Goal: Transaction & Acquisition: Purchase product/service

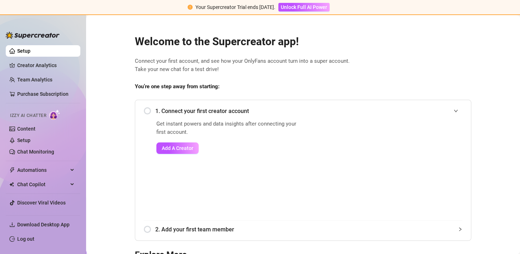
click at [60, 205] on link "Discover Viral Videos" at bounding box center [41, 203] width 48 height 6
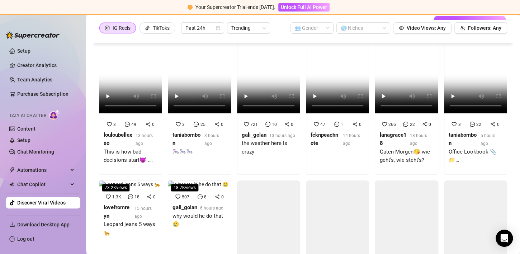
scroll to position [152, 0]
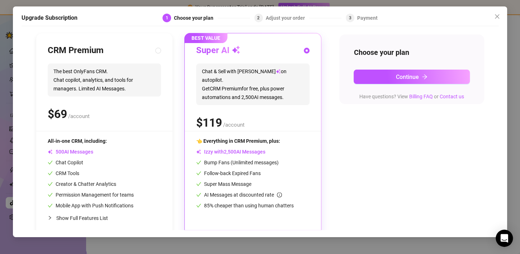
scroll to position [80, 0]
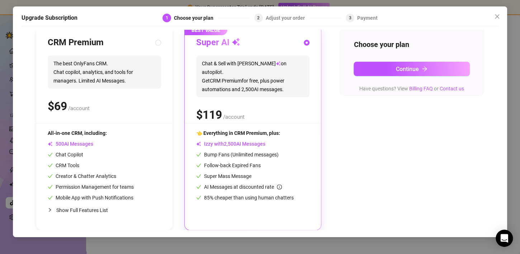
click at [90, 82] on span "The best OnlyFans CRM. Chat copilot, analytics, and tools for managers. Limited…" at bounding box center [104, 72] width 113 height 33
radio input "true"
radio input "false"
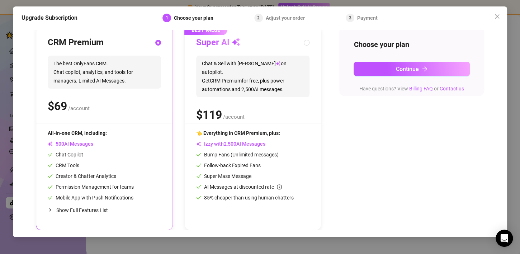
scroll to position [8, 0]
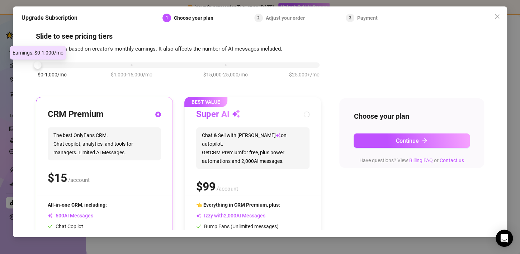
drag, startPoint x: 129, startPoint y: 59, endPoint x: 28, endPoint y: 57, distance: 101.4
click at [28, 57] on body "Your Supercreator Trial ends [DATE]. Unlock Full AI Power Setup Creator Analyti…" at bounding box center [260, 127] width 520 height 254
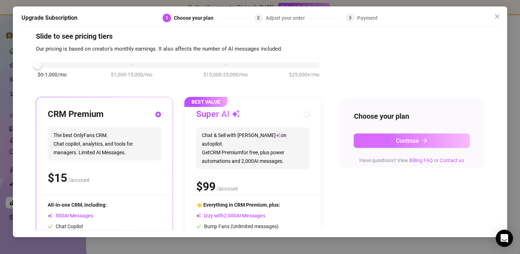
click at [411, 138] on span "Continue" at bounding box center [407, 140] width 23 height 7
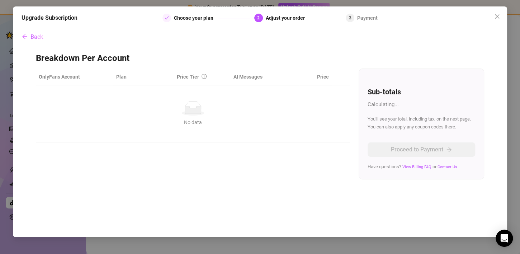
scroll to position [0, 0]
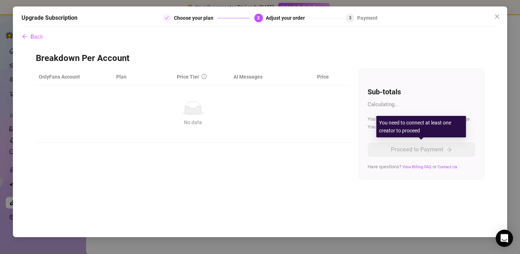
click at [143, 102] on div "No data" at bounding box center [193, 108] width 302 height 14
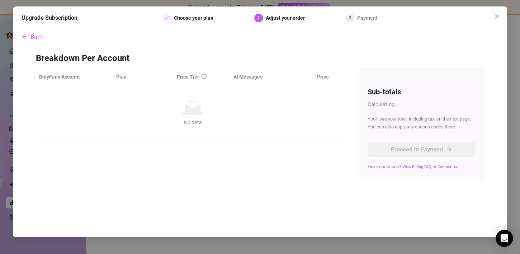
click at [365, 18] on div "Payment" at bounding box center [367, 18] width 20 height 9
drag, startPoint x: 423, startPoint y: 164, endPoint x: 414, endPoint y: 163, distance: 9.3
click at [414, 164] on span "Have questions? View Billing FAQ or Contact Us" at bounding box center [412, 166] width 90 height 5
click at [422, 164] on link "View Billing FAQ" at bounding box center [416, 166] width 29 height 5
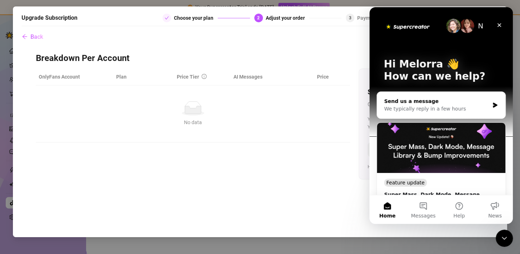
click at [417, 102] on div "Send us a message" at bounding box center [436, 101] width 105 height 8
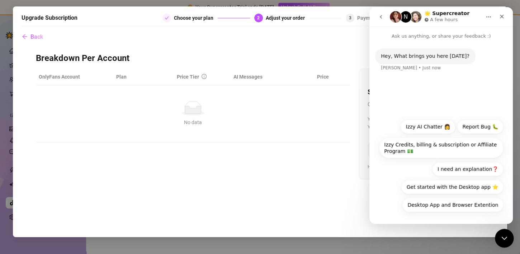
click at [501, 233] on icon "Close Intercom Messenger" at bounding box center [502, 237] width 9 height 9
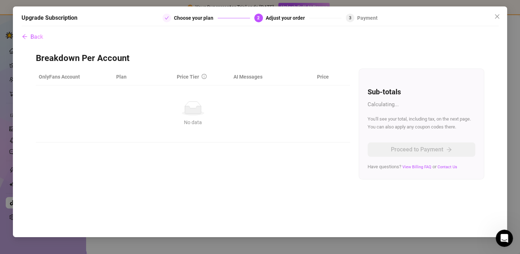
drag, startPoint x: 169, startPoint y: 22, endPoint x: 167, endPoint y: 19, distance: 4.2
click at [167, 20] on div "Upgrade Subscription Choose your plan 2 Adjust your order 3 Payment" at bounding box center [260, 20] width 477 height 13
click at [167, 19] on icon "check" at bounding box center [166, 18] width 4 height 4
drag, startPoint x: 164, startPoint y: 18, endPoint x: 159, endPoint y: 18, distance: 5.7
click at [159, 18] on div "Upgrade Subscription Choose your plan 2 Adjust your order 3 Payment" at bounding box center [260, 18] width 477 height 9
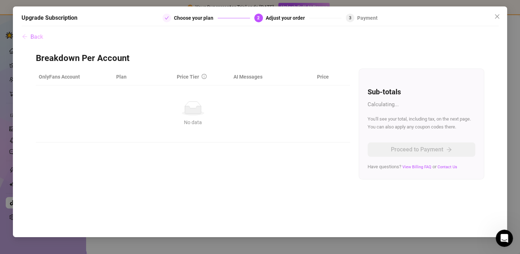
click at [26, 30] on button "Back" at bounding box center [33, 37] width 22 height 14
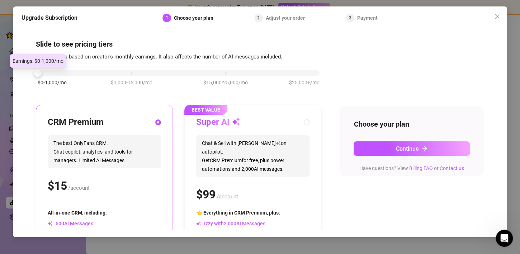
drag, startPoint x: 125, startPoint y: 72, endPoint x: 26, endPoint y: 65, distance: 99.9
click at [26, 65] on body "Your Supercreator Trial ends [DATE]. Unlock Full AI Power Setup Creator Analyti…" at bounding box center [260, 127] width 520 height 254
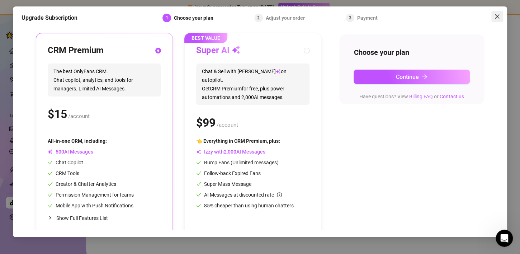
click at [496, 14] on icon "close" at bounding box center [497, 17] width 6 height 6
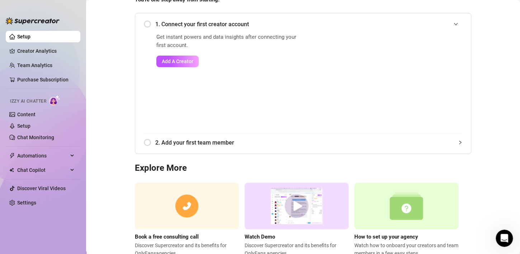
scroll to position [96, 0]
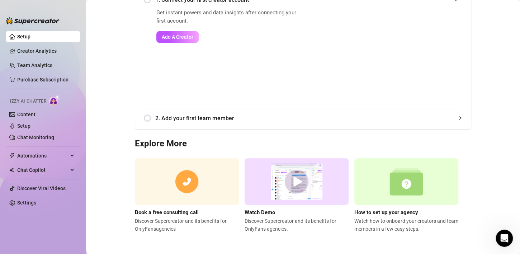
click at [47, 57] on ul "Setup Creator Analytics Team Analytics Purchase Subscription Izzy AI Chatter Co…" at bounding box center [43, 136] width 75 height 216
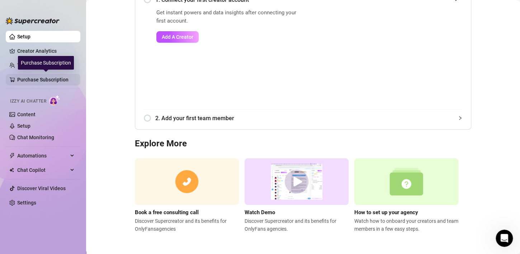
click at [44, 77] on link "Purchase Subscription" at bounding box center [45, 79] width 57 height 11
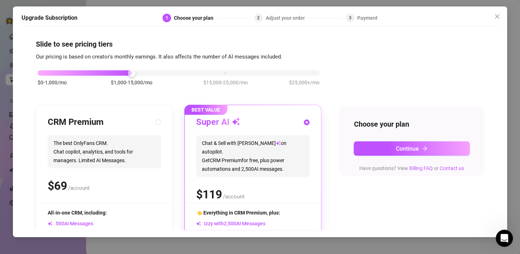
click at [287, 19] on div "Adjust your order" at bounding box center [287, 18] width 43 height 9
click at [494, 11] on button "Close" at bounding box center [496, 16] width 11 height 11
